Goal: Book appointment/travel/reservation

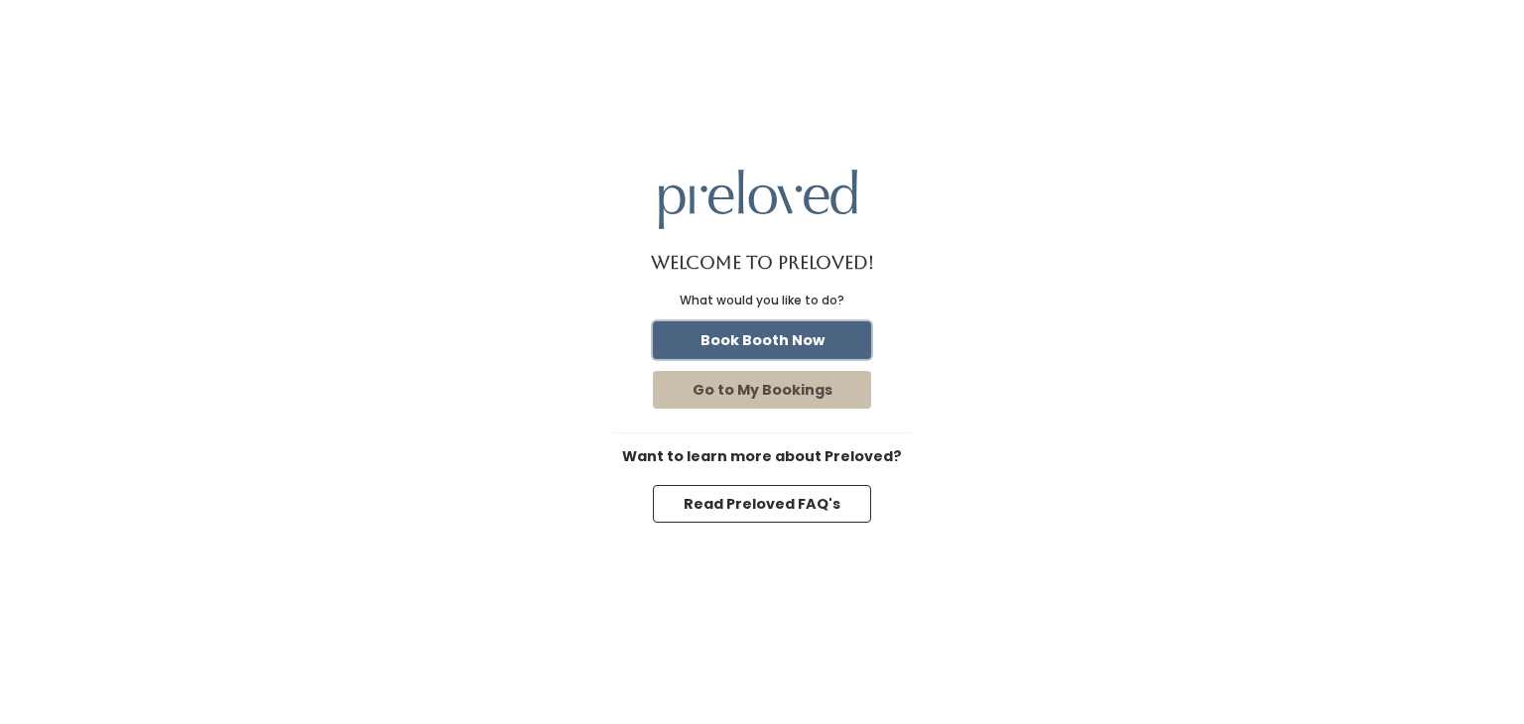
click at [819, 340] on button "Book Booth Now" at bounding box center [762, 340] width 218 height 38
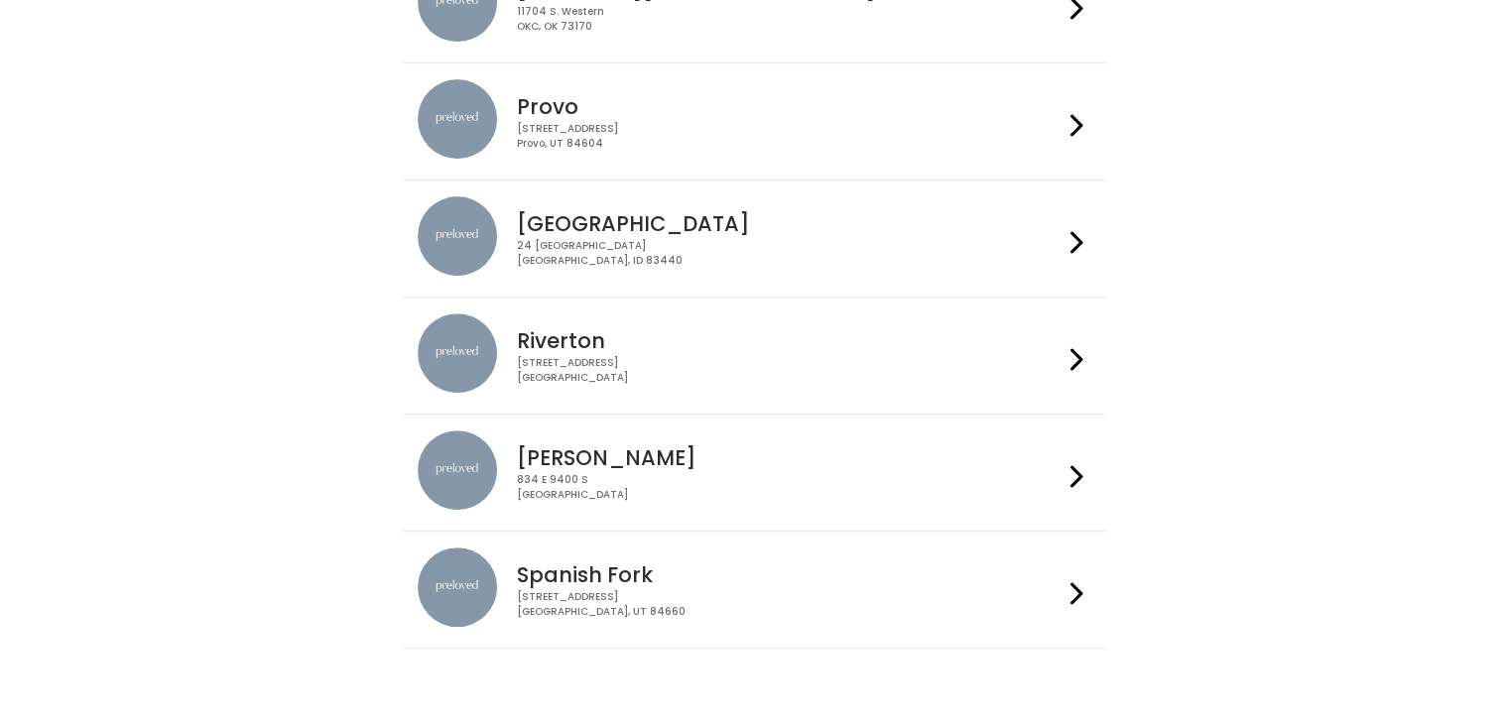
scroll to position [725, 0]
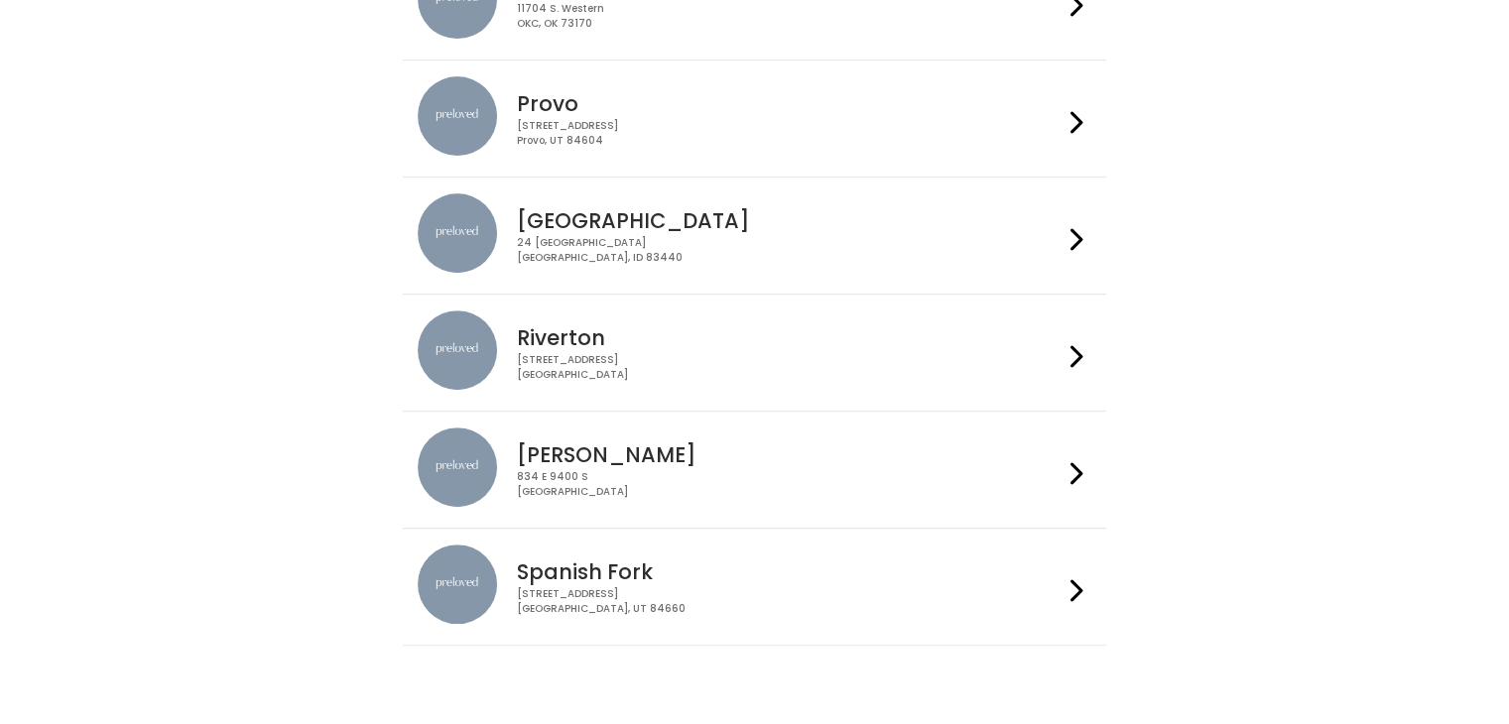
click at [1074, 595] on icon at bounding box center [1076, 590] width 13 height 29
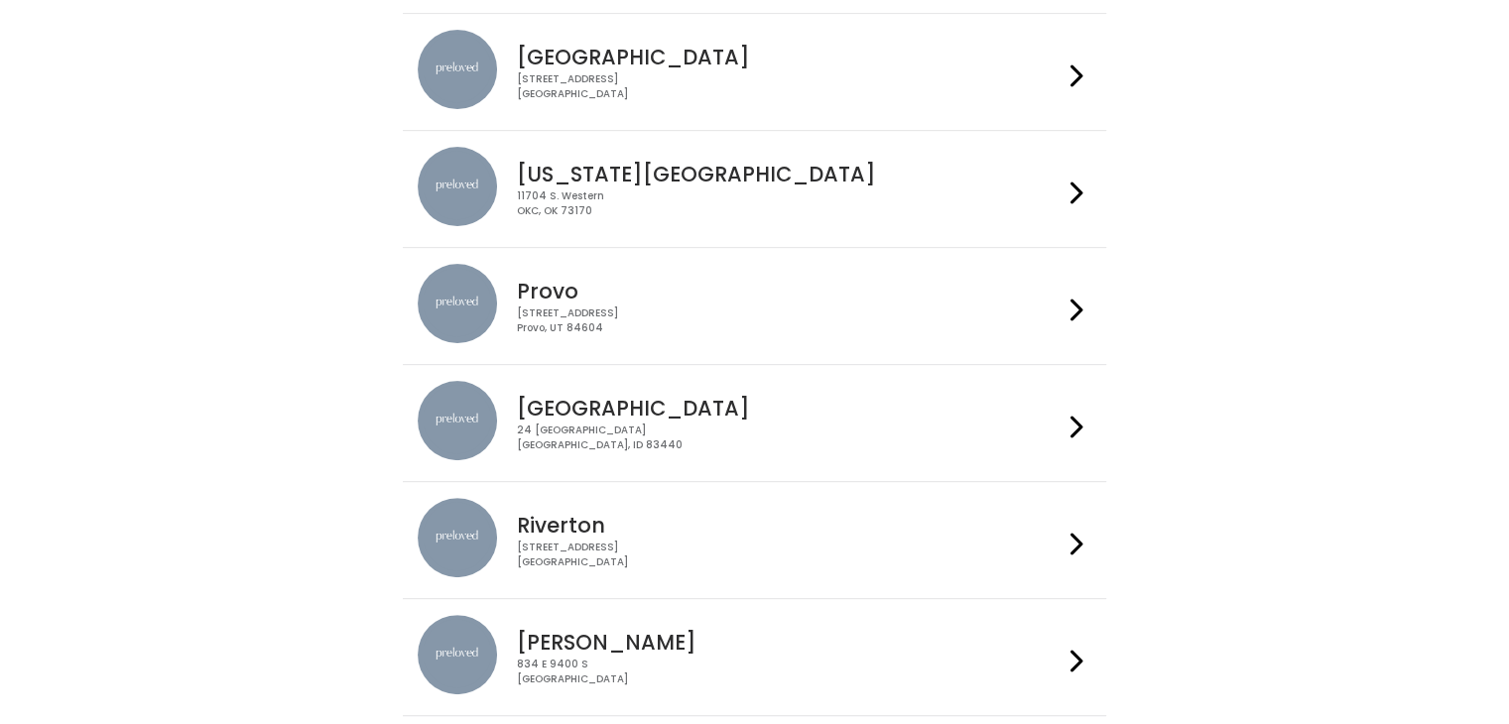
scroll to position [536, 0]
click at [1075, 307] on icon at bounding box center [1076, 312] width 13 height 29
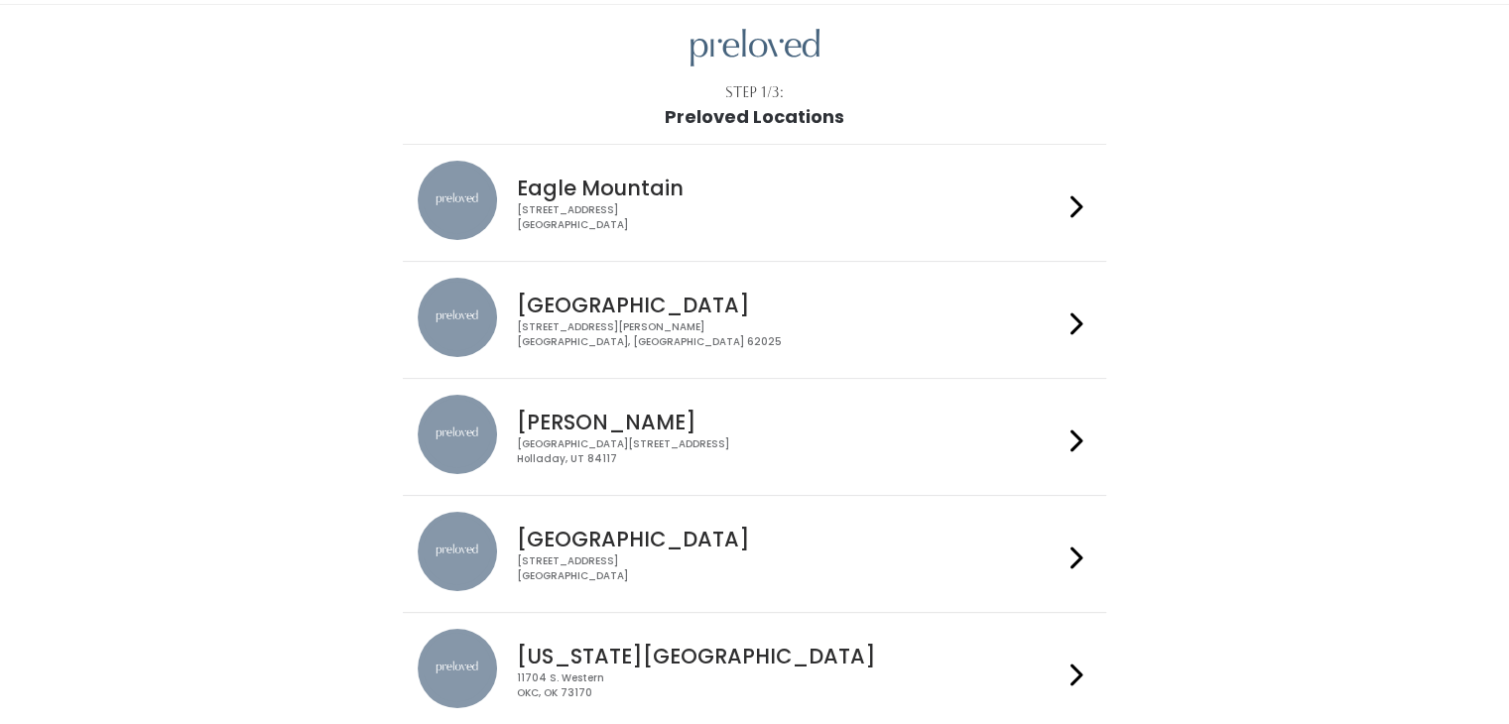
scroll to position [0, 0]
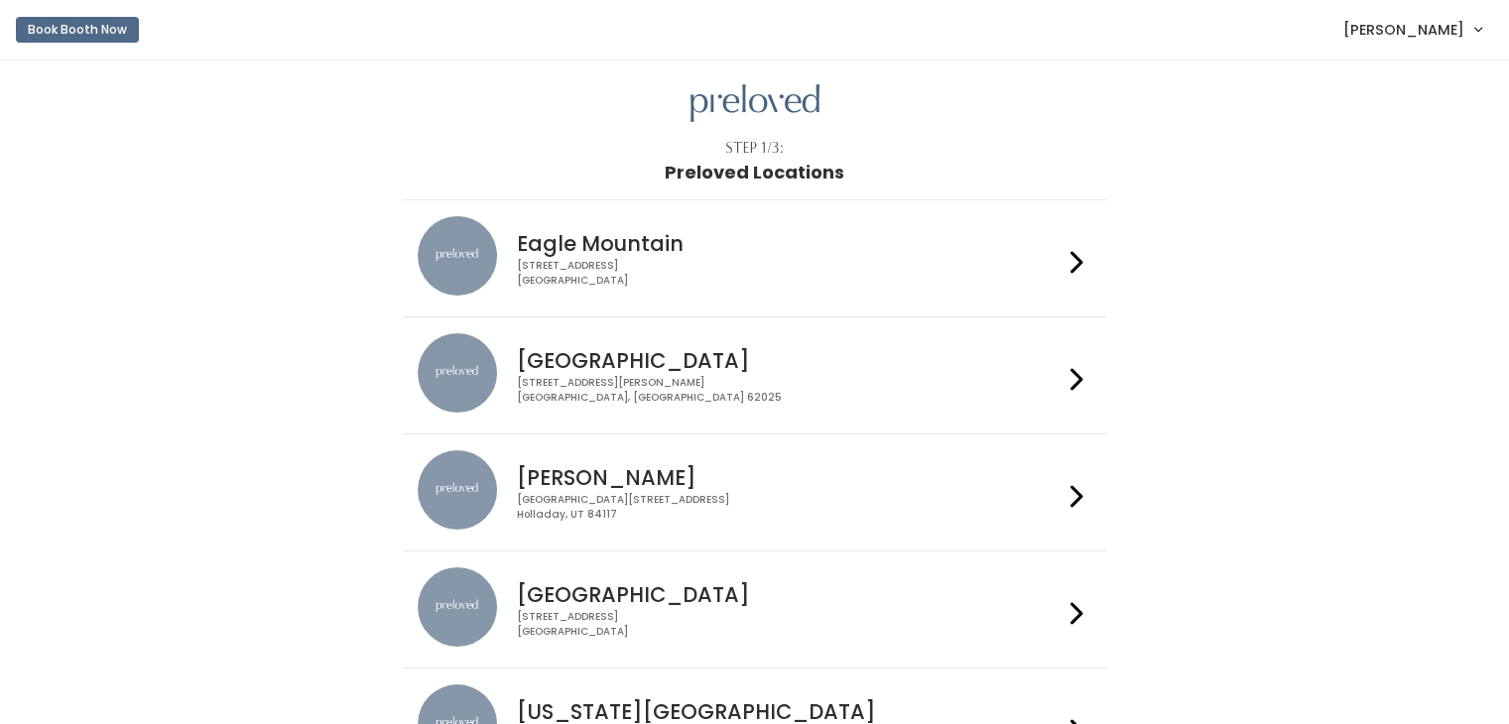
click at [1430, 37] on span "[PERSON_NAME]" at bounding box center [1403, 30] width 121 height 22
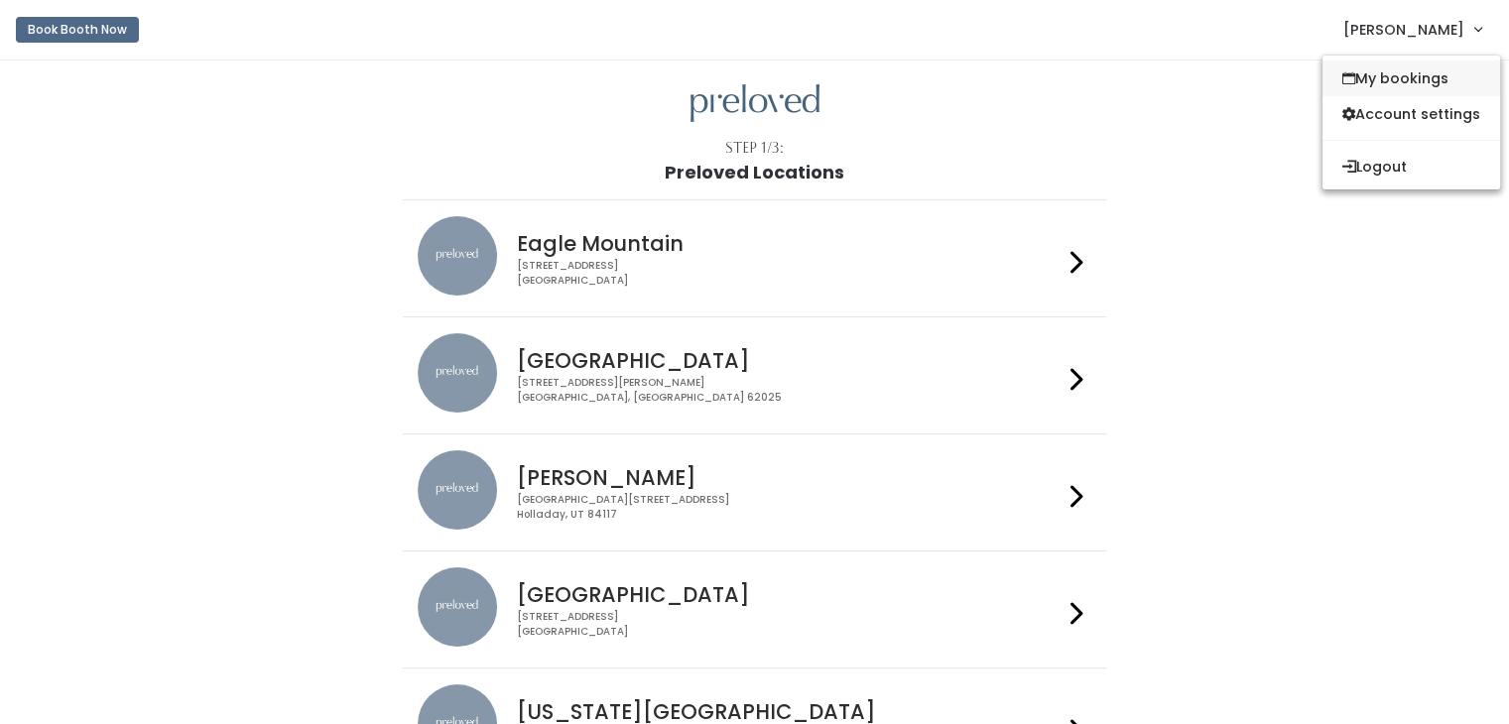
click at [1405, 75] on link "My bookings" at bounding box center [1411, 79] width 178 height 36
